Goal: Contribute content: Add original content to the website for others to see

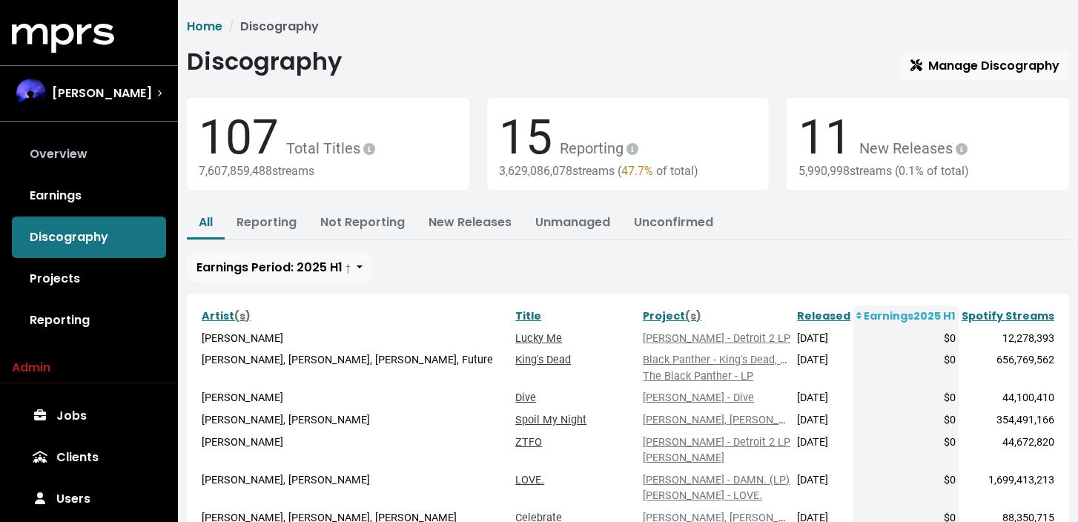
scroll to position [13, 0]
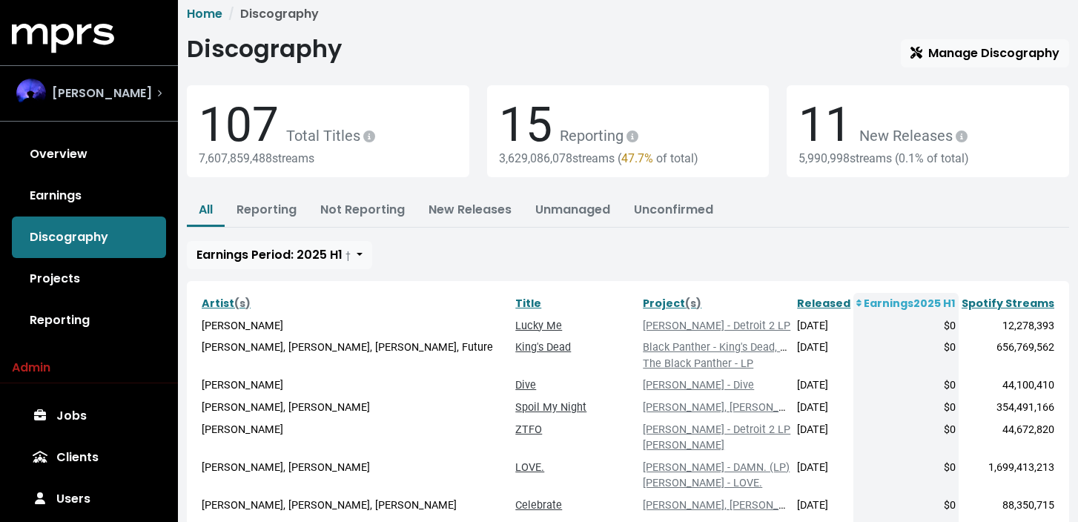
click at [120, 89] on span "[PERSON_NAME]" at bounding box center [102, 93] width 100 height 18
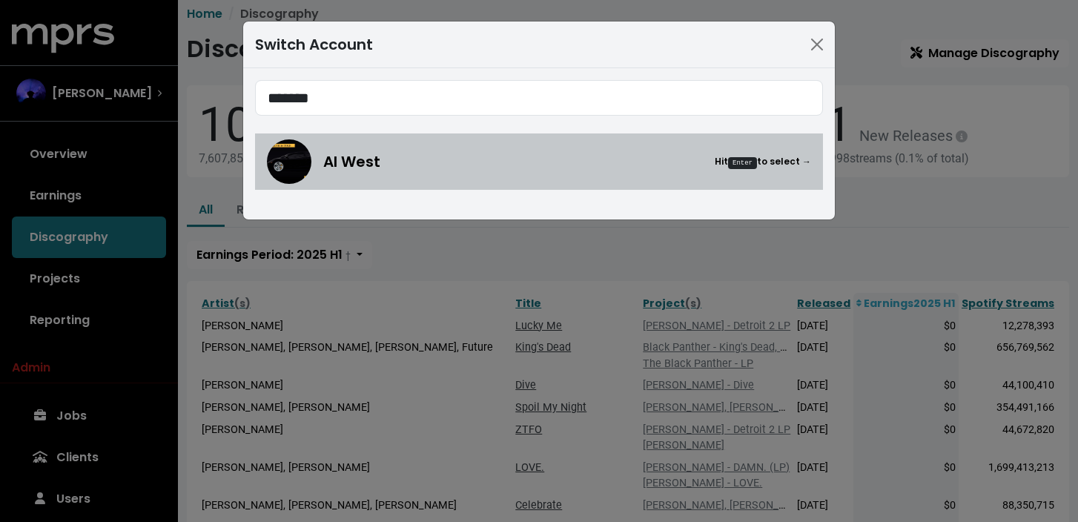
type input "*******"
click at [362, 173] on div "Al West Hit Enter to select →" at bounding box center [539, 161] width 544 height 44
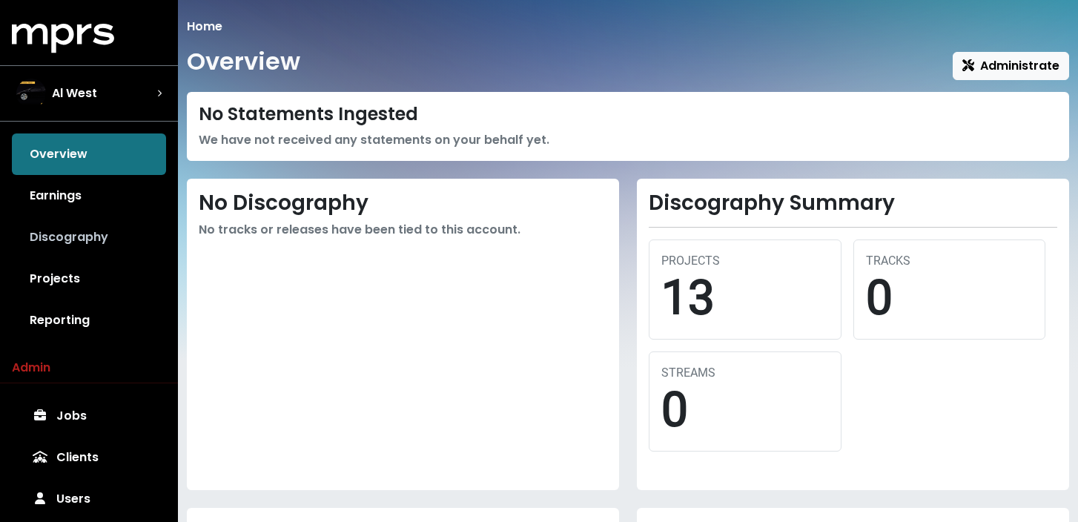
click at [87, 231] on link "Discography" at bounding box center [89, 237] width 154 height 42
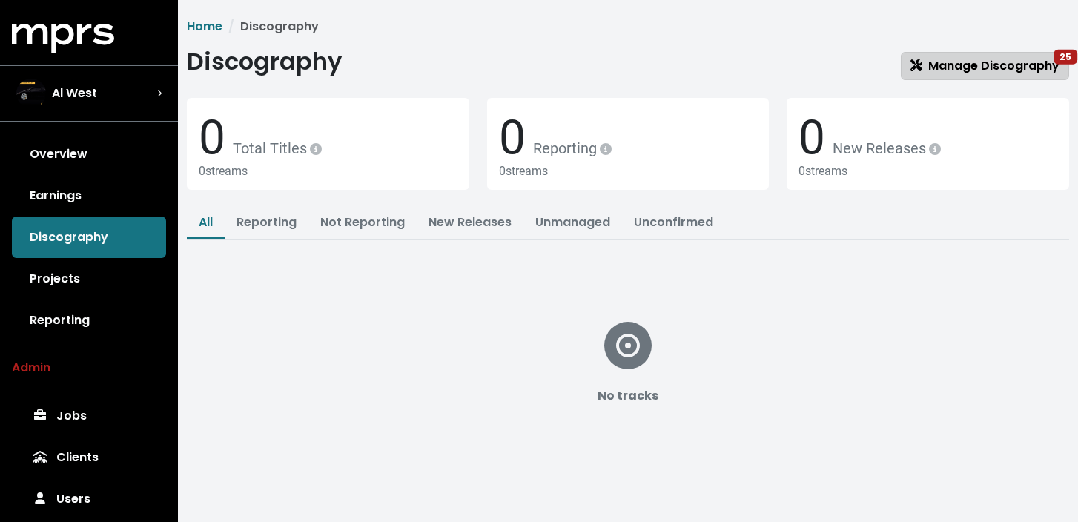
click at [972, 63] on span "Manage Discography 25" at bounding box center [984, 65] width 149 height 17
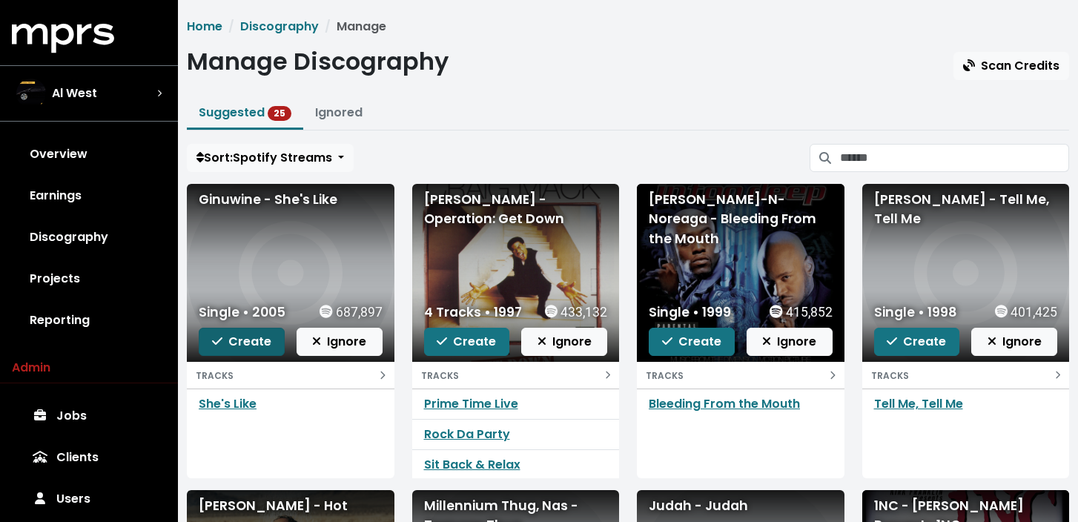
click at [252, 343] on span "Create" at bounding box center [241, 341] width 59 height 17
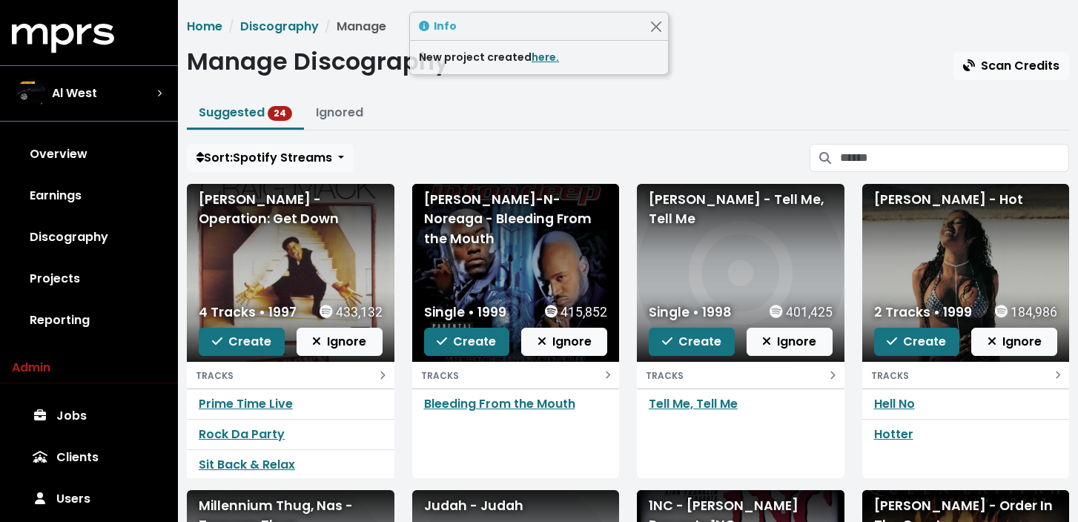
click at [252, 343] on span "Create" at bounding box center [241, 341] width 59 height 17
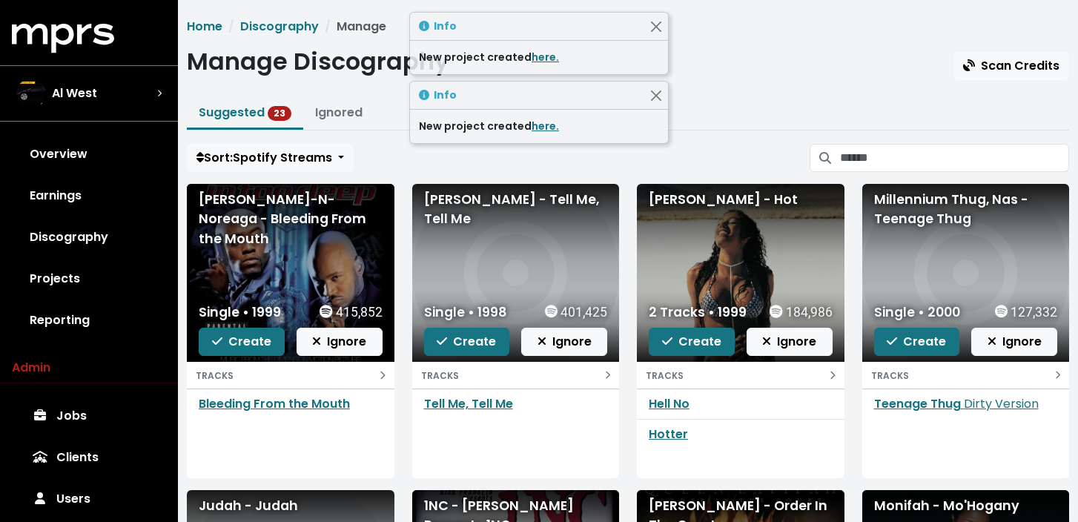
click at [252, 343] on span "Create" at bounding box center [241, 341] width 59 height 17
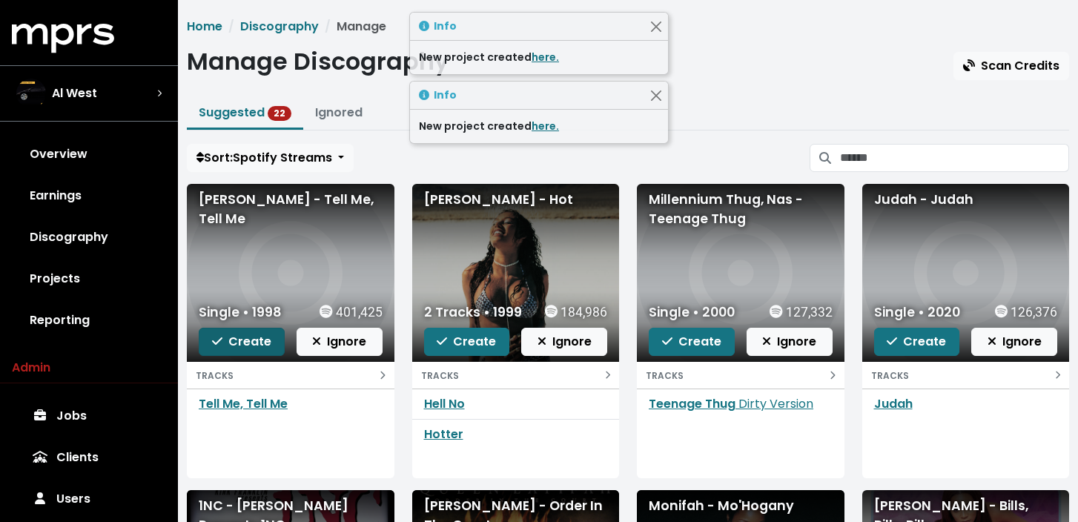
click at [240, 348] on span "Create" at bounding box center [241, 341] width 59 height 17
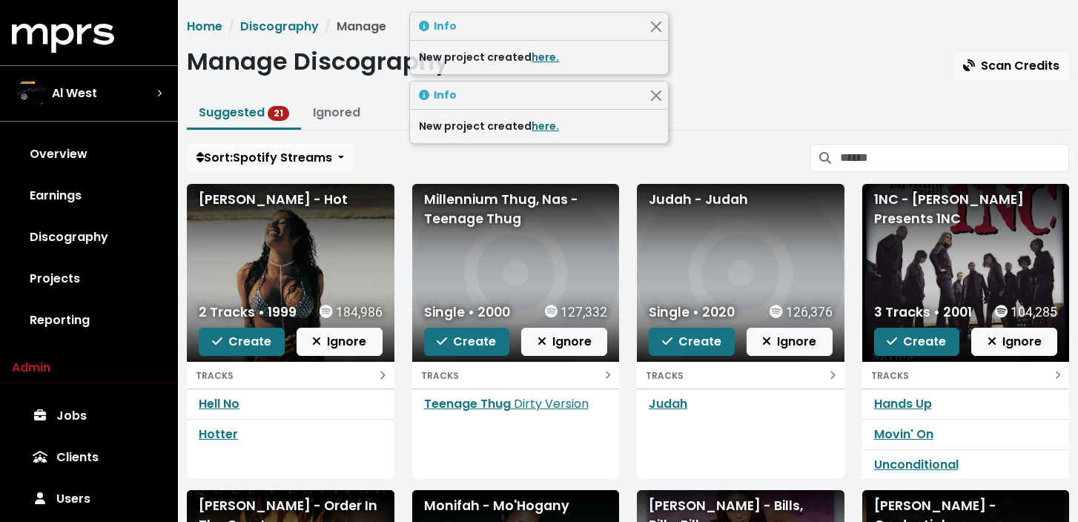
click at [240, 348] on span "Create" at bounding box center [241, 341] width 59 height 17
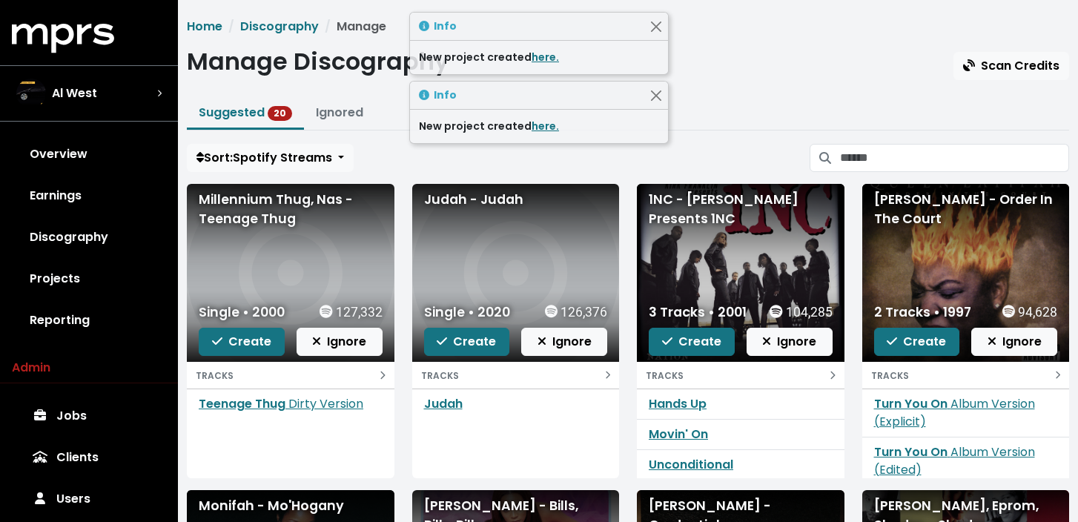
click at [240, 348] on span "Create" at bounding box center [241, 341] width 59 height 17
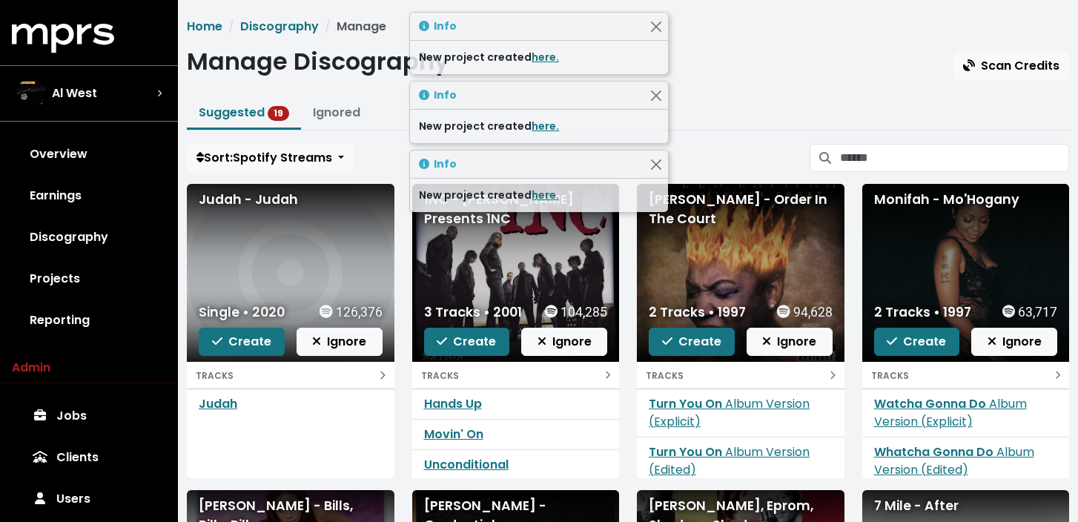
click at [240, 348] on span "Create" at bounding box center [241, 341] width 59 height 17
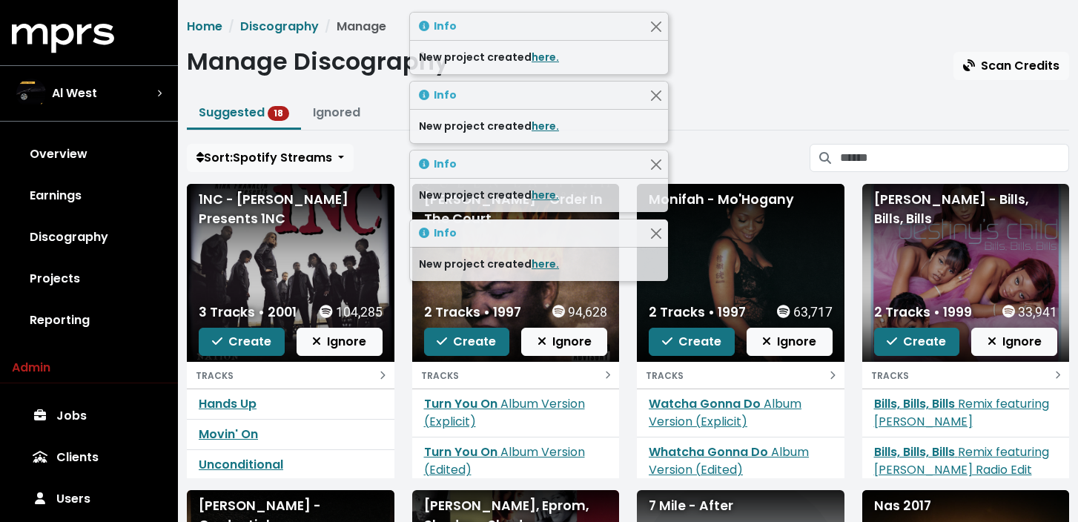
click at [240, 348] on span "Create" at bounding box center [241, 341] width 59 height 17
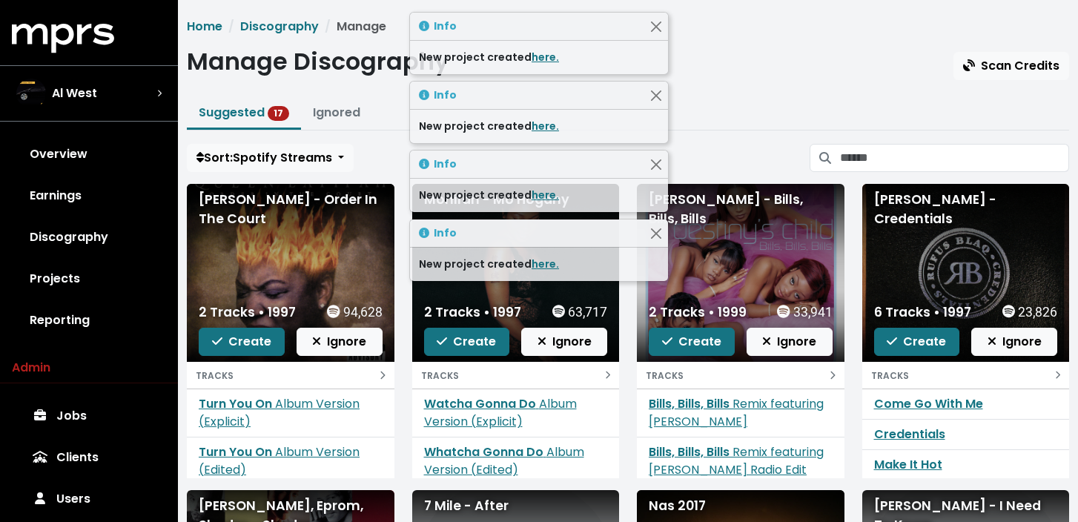
click at [240, 348] on span "Create" at bounding box center [241, 341] width 59 height 17
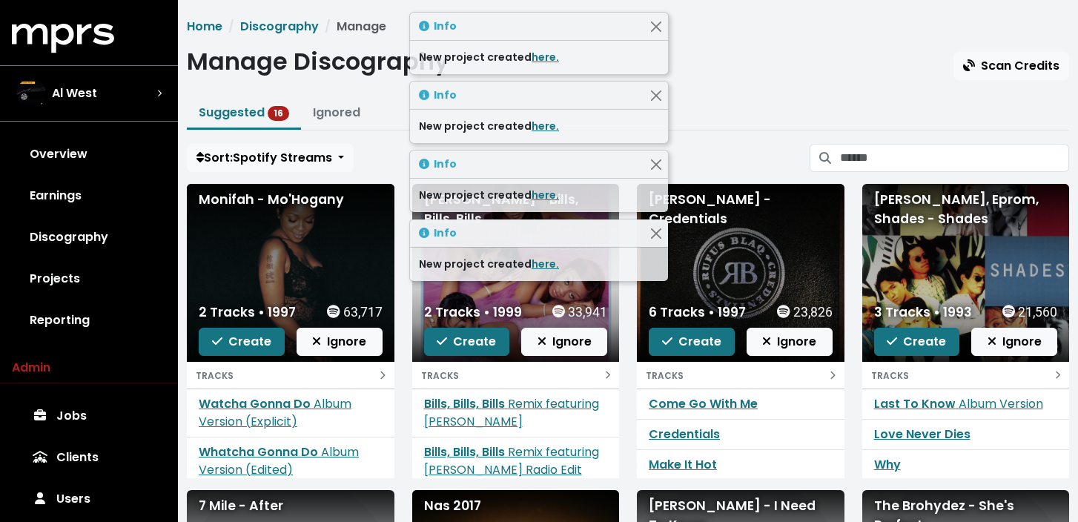
click at [240, 348] on span "Create" at bounding box center [241, 341] width 59 height 17
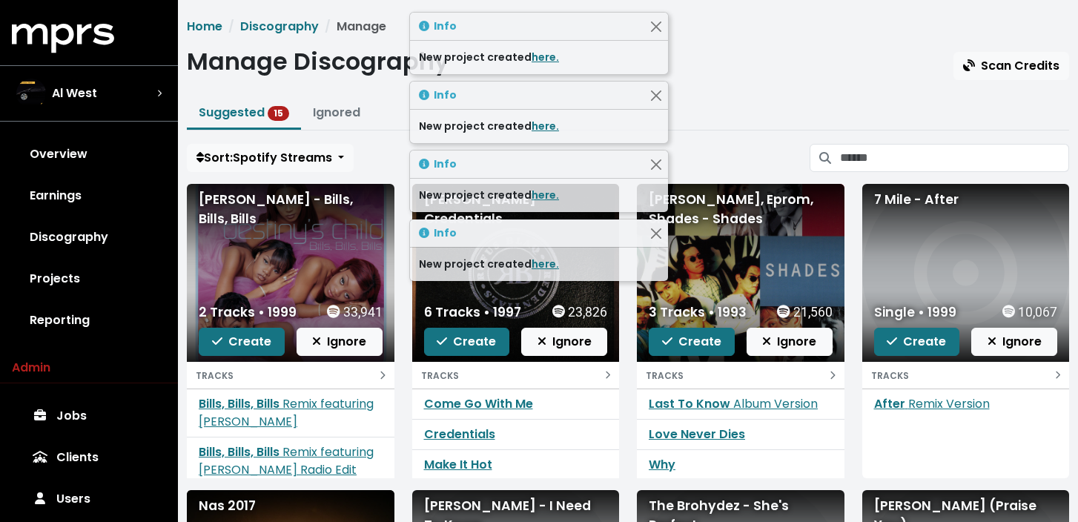
click at [240, 348] on span "Create" at bounding box center [241, 341] width 59 height 17
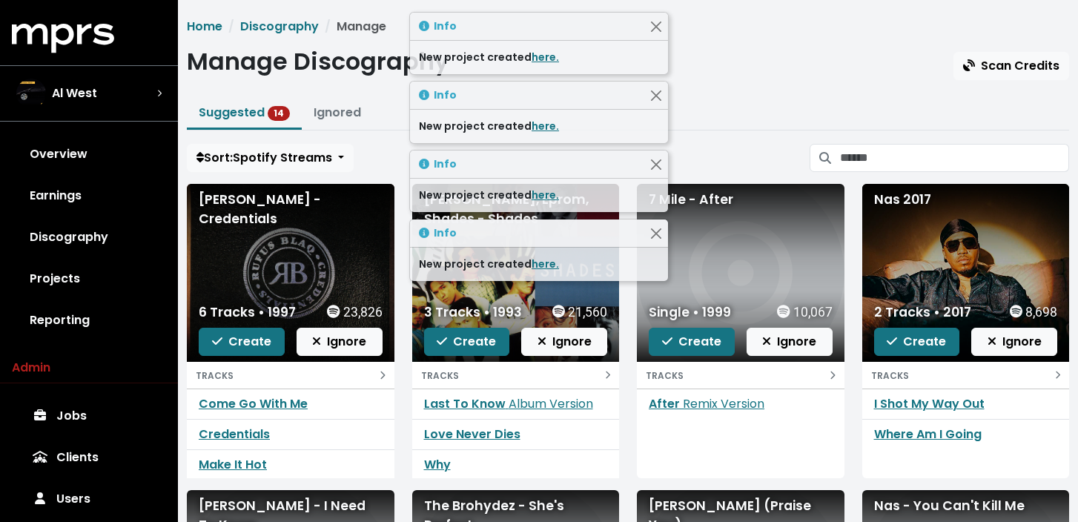
click at [240, 348] on span "Create" at bounding box center [241, 341] width 59 height 17
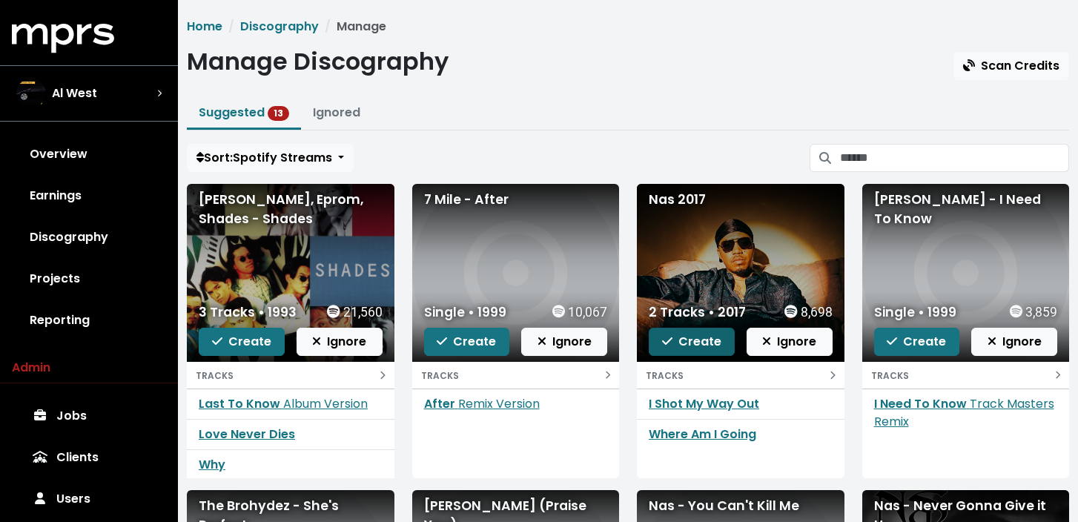
click at [685, 343] on span "Create" at bounding box center [691, 341] width 59 height 17
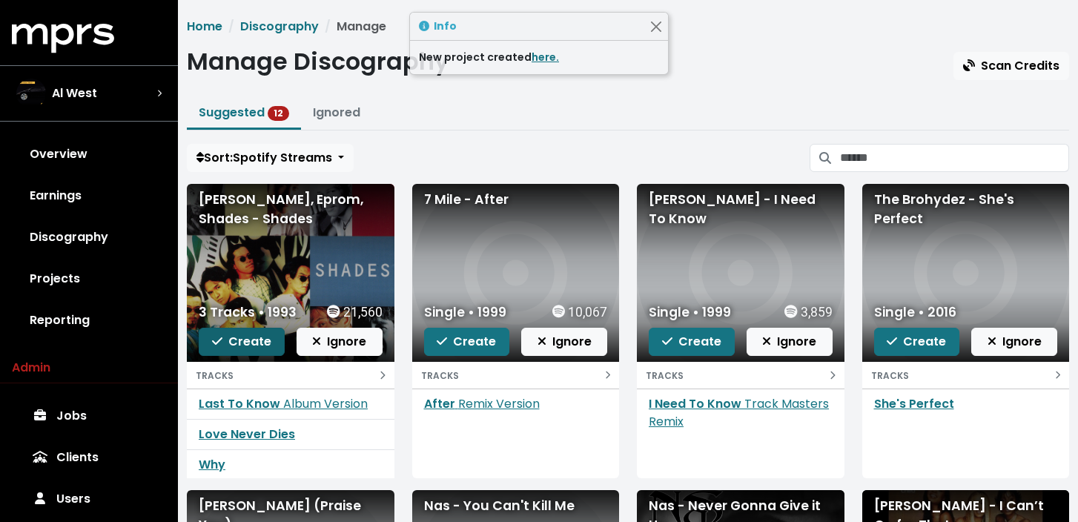
click at [245, 345] on span "Create" at bounding box center [241, 341] width 59 height 17
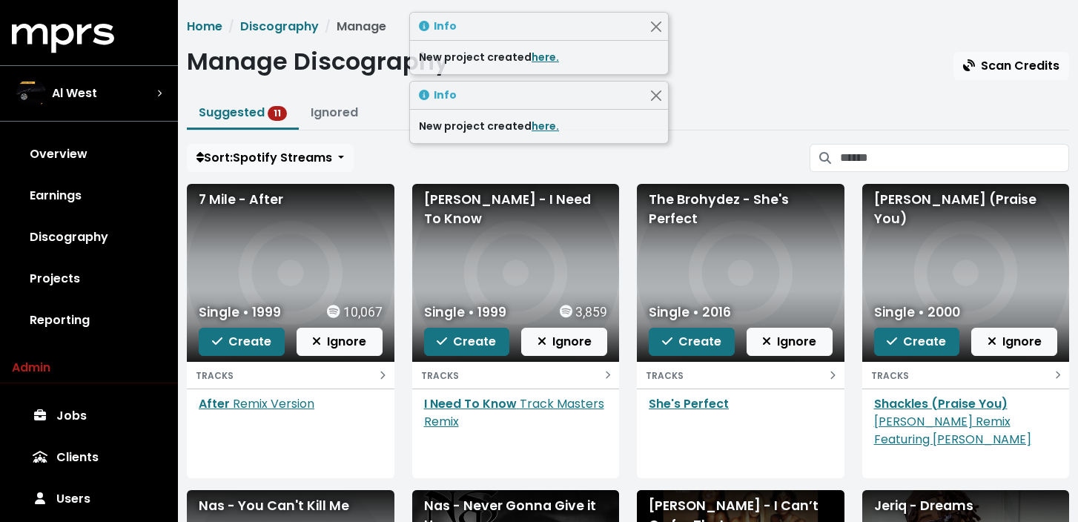
click at [245, 345] on span "Create" at bounding box center [241, 341] width 59 height 17
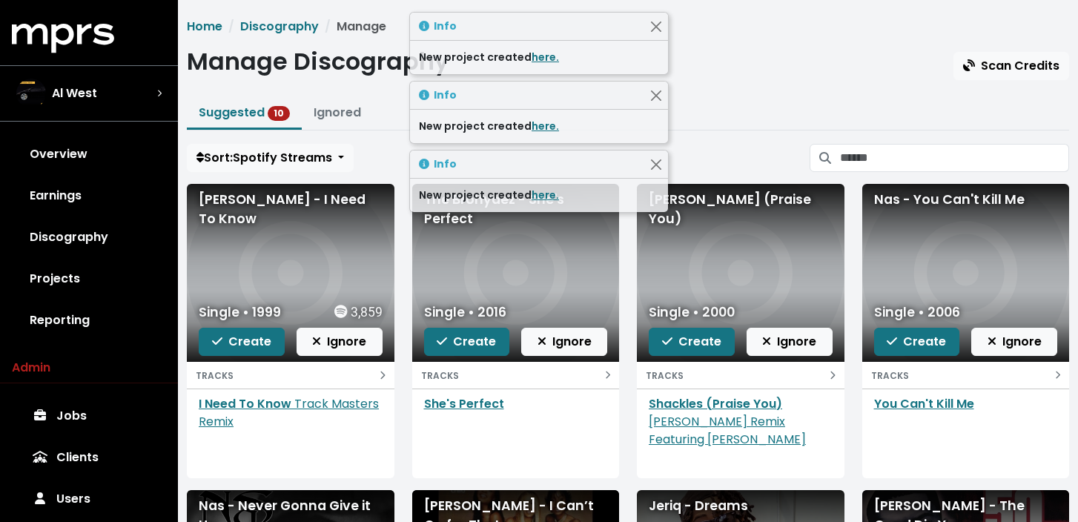
click at [245, 345] on span "Create" at bounding box center [241, 341] width 59 height 17
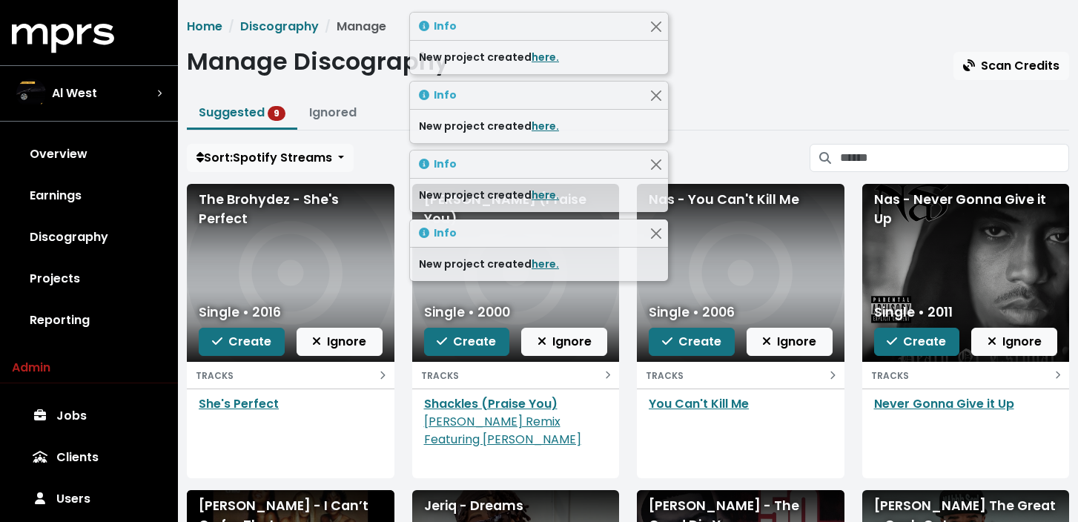
click at [245, 345] on span "Create" at bounding box center [241, 341] width 59 height 17
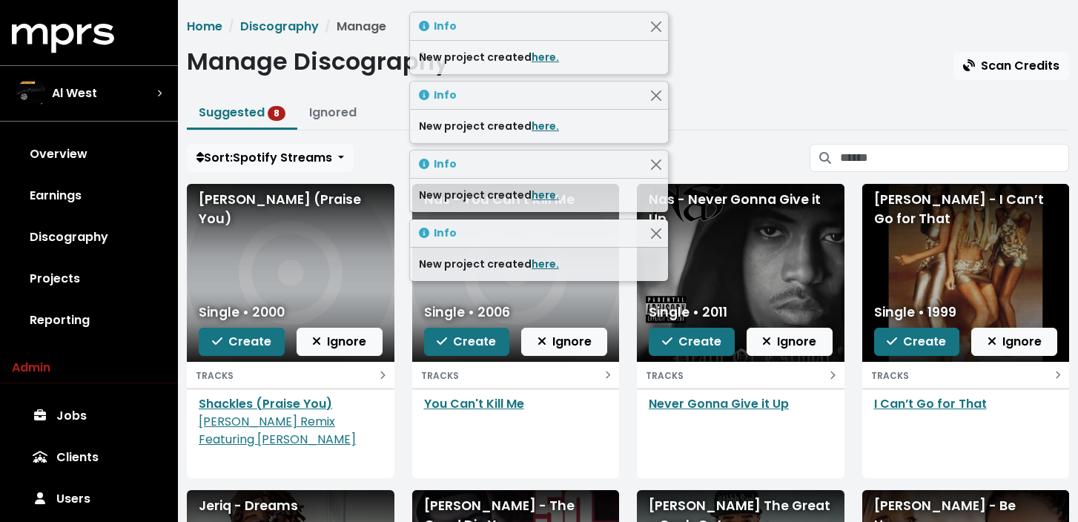
click at [245, 345] on span "Create" at bounding box center [241, 341] width 59 height 17
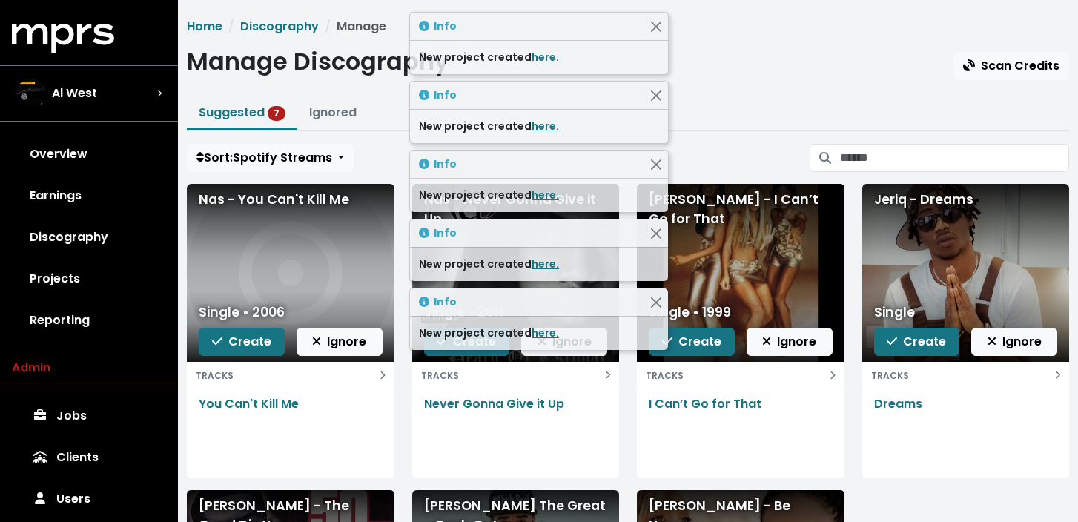
click at [245, 345] on span "Create" at bounding box center [241, 341] width 59 height 17
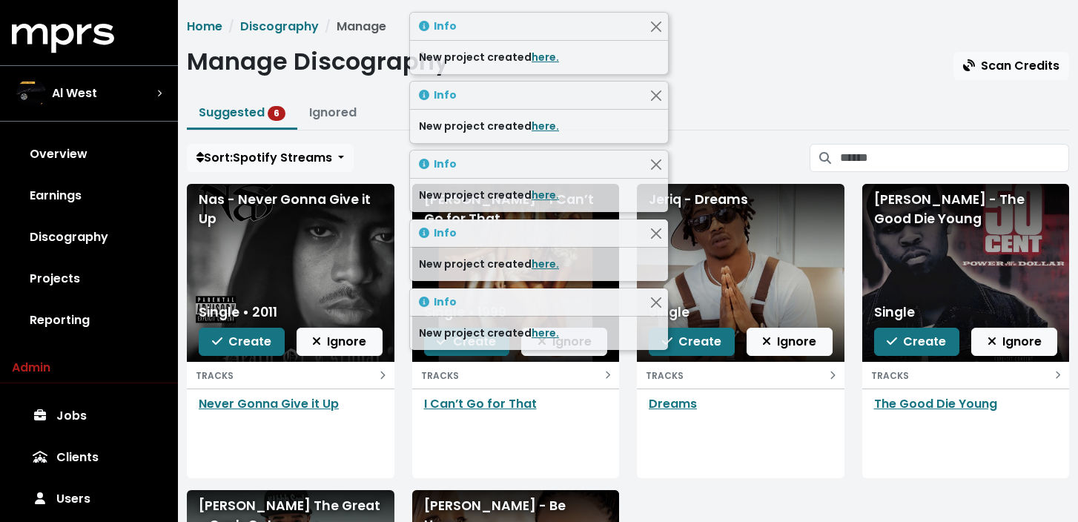
click at [245, 345] on span "Create" at bounding box center [241, 341] width 59 height 17
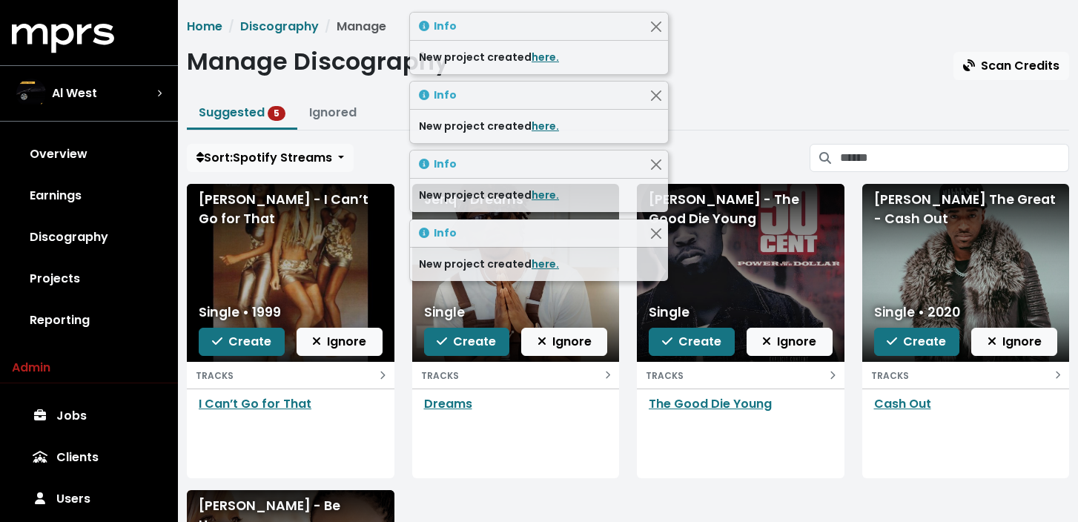
click at [245, 345] on span "Create" at bounding box center [241, 341] width 59 height 17
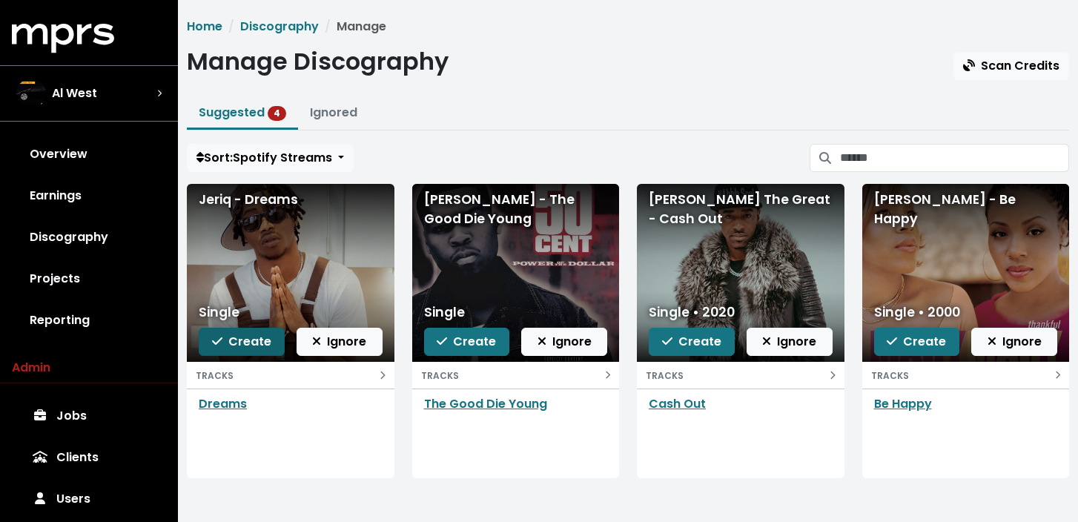
click at [260, 347] on span "Create" at bounding box center [241, 341] width 59 height 17
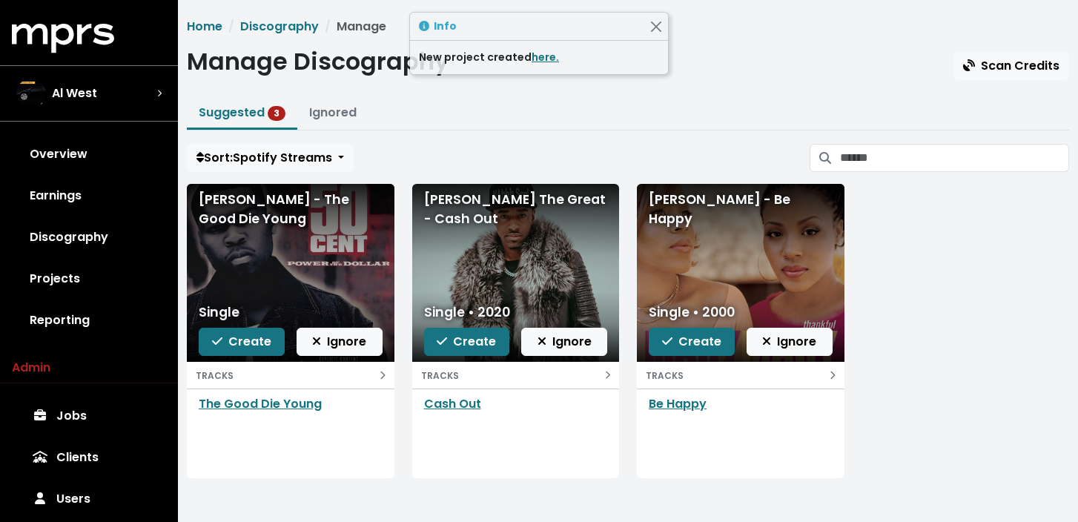
click at [260, 347] on span "Create" at bounding box center [241, 341] width 59 height 17
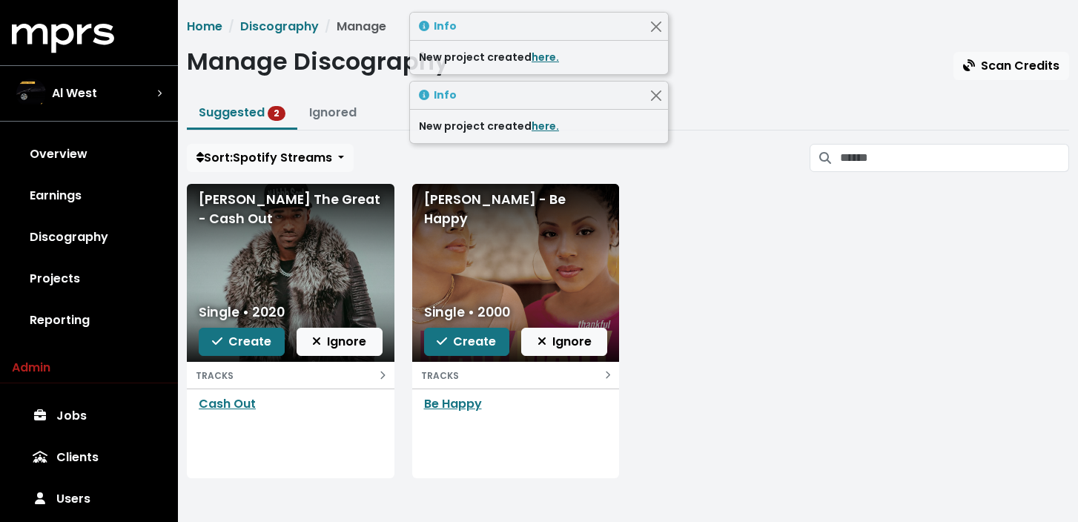
click at [260, 347] on span "Create" at bounding box center [241, 341] width 59 height 17
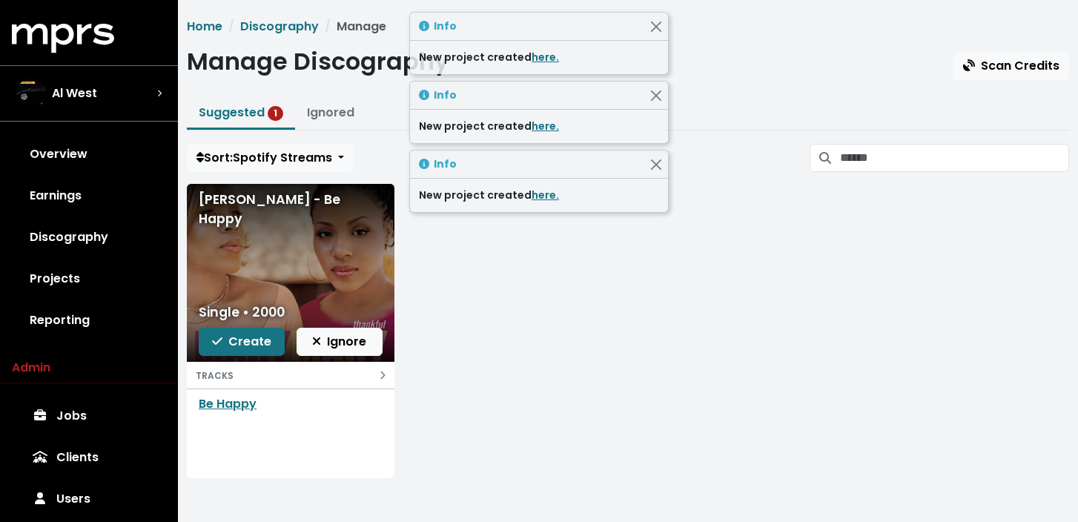
click at [260, 347] on span "Create" at bounding box center [241, 341] width 59 height 17
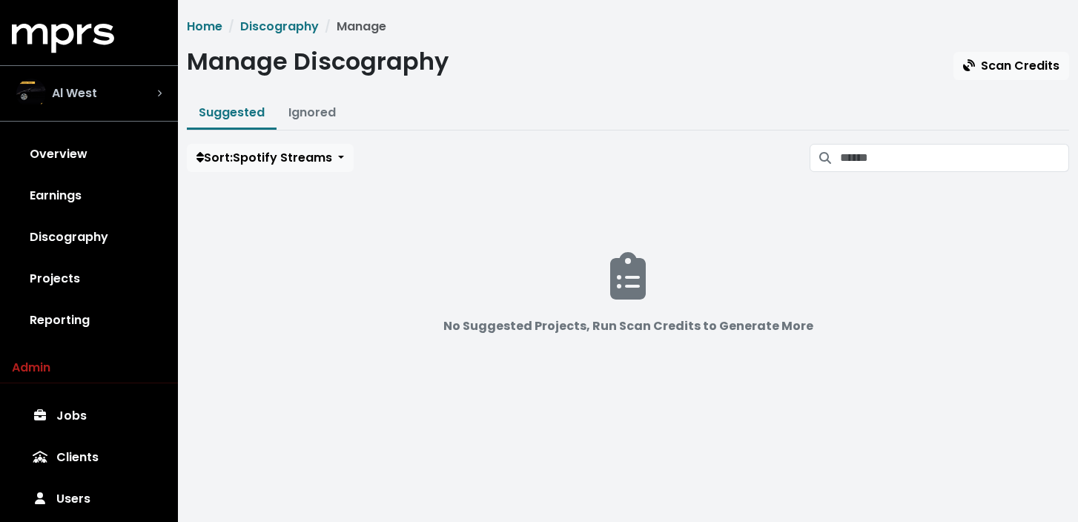
click at [141, 93] on div "Al West" at bounding box center [88, 94] width 145 height 30
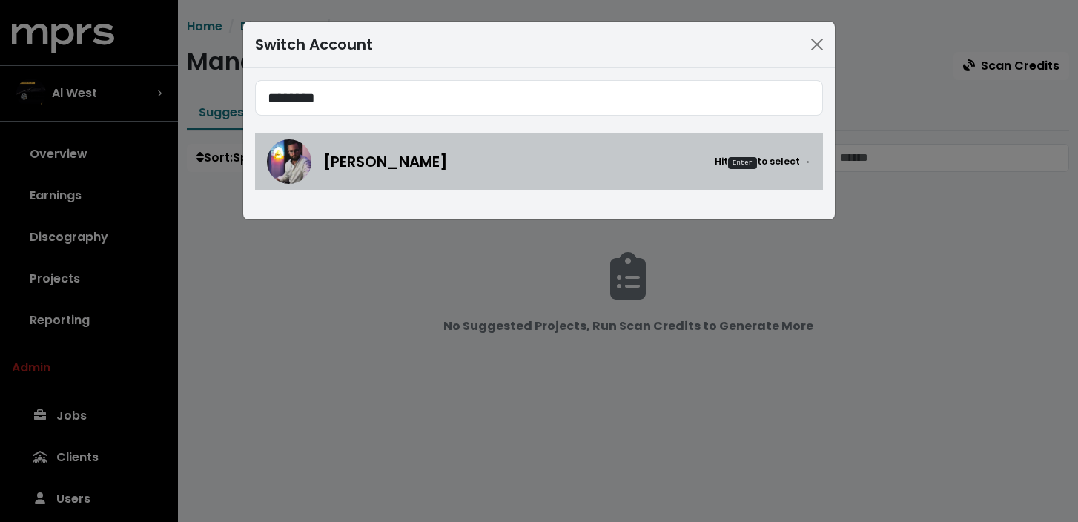
type input "********"
click at [437, 165] on span "[PERSON_NAME]" at bounding box center [385, 161] width 125 height 22
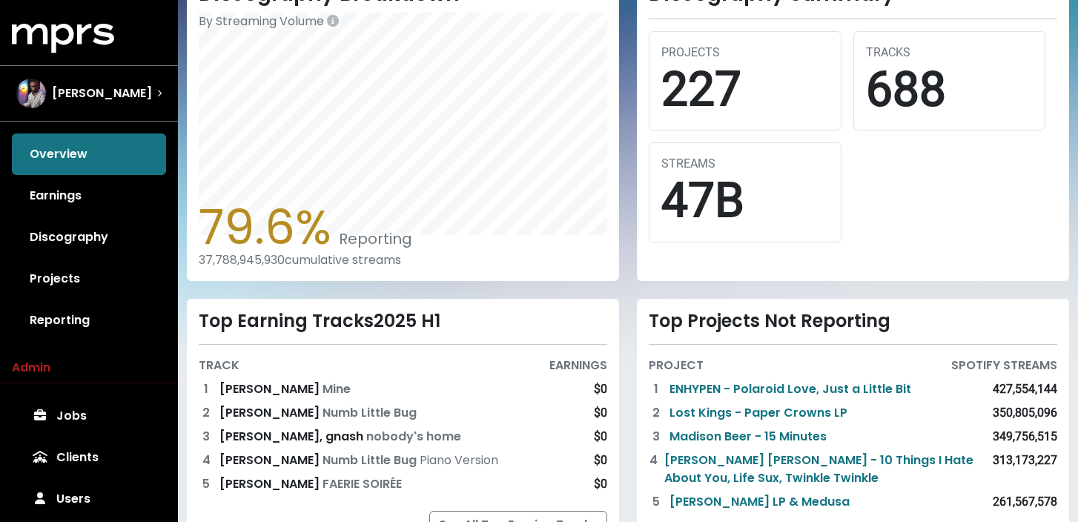
scroll to position [425, 0]
